Goal: Information Seeking & Learning: Learn about a topic

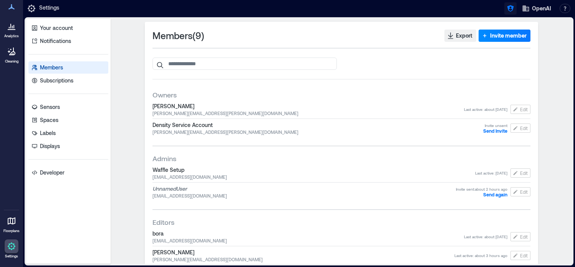
click at [510, 9] on icon "button" at bounding box center [510, 9] width 8 height 8
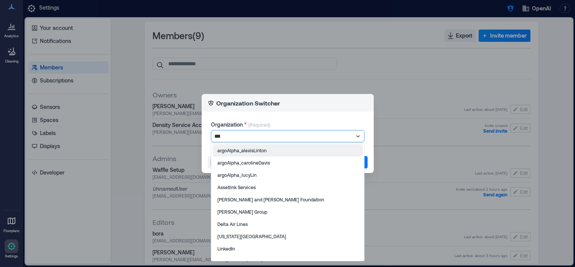
type input "****"
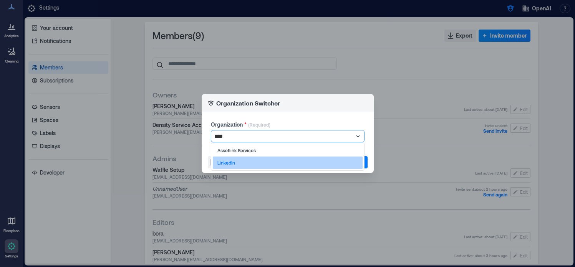
click at [256, 163] on div "LinkedIn" at bounding box center [288, 163] width 150 height 12
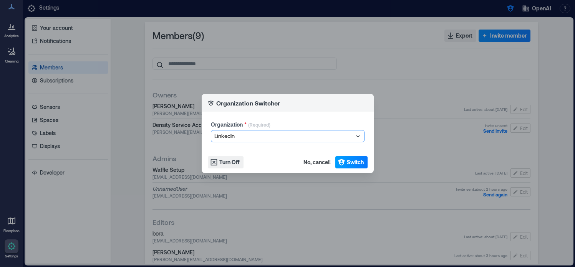
click at [347, 161] on span "Switch" at bounding box center [355, 163] width 17 height 8
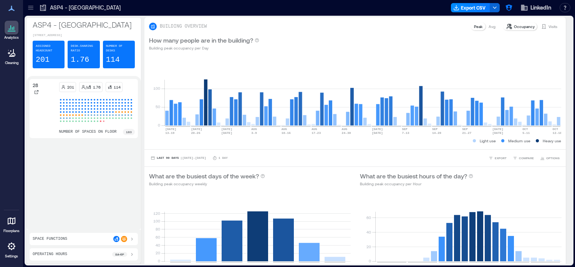
click at [28, 12] on div at bounding box center [31, 8] width 12 height 12
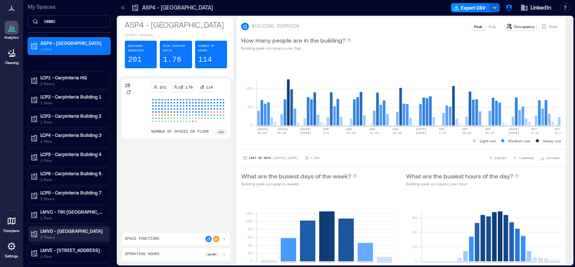
scroll to position [261, 0]
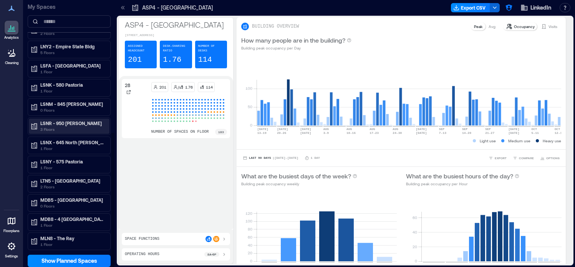
click at [75, 126] on p "3 Floors" at bounding box center [72, 129] width 64 height 6
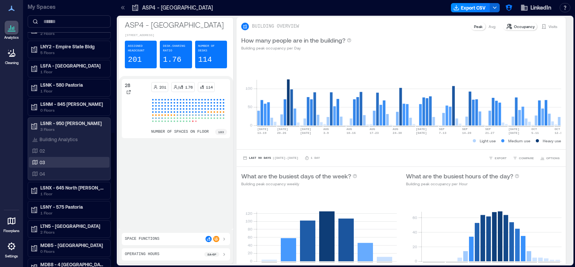
click at [62, 167] on div "03" at bounding box center [69, 162] width 81 height 11
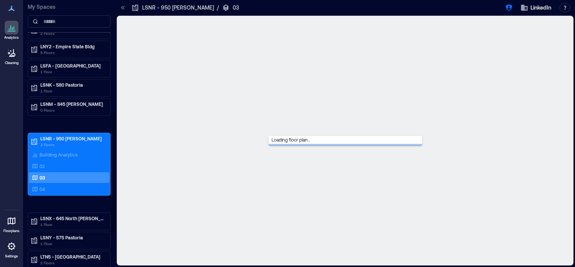
scroll to position [246, 0]
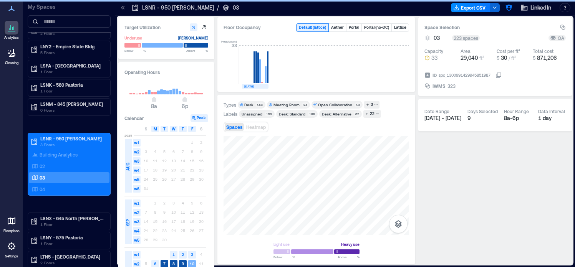
click at [121, 8] on icon at bounding box center [123, 8] width 8 height 8
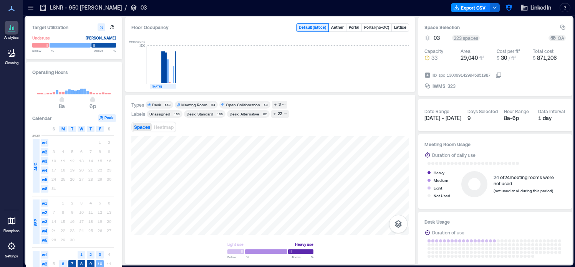
click at [325, 83] on div "Floor Occupancy Default ( lattice ) Aether Portal Portal (no-DC) Lattice Headco…" at bounding box center [270, 140] width 290 height 247
click at [299, 181] on div at bounding box center [270, 185] width 278 height 99
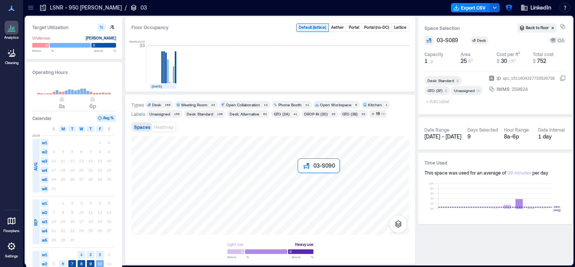
click at [300, 174] on div at bounding box center [270, 185] width 278 height 99
